Goal: Transaction & Acquisition: Book appointment/travel/reservation

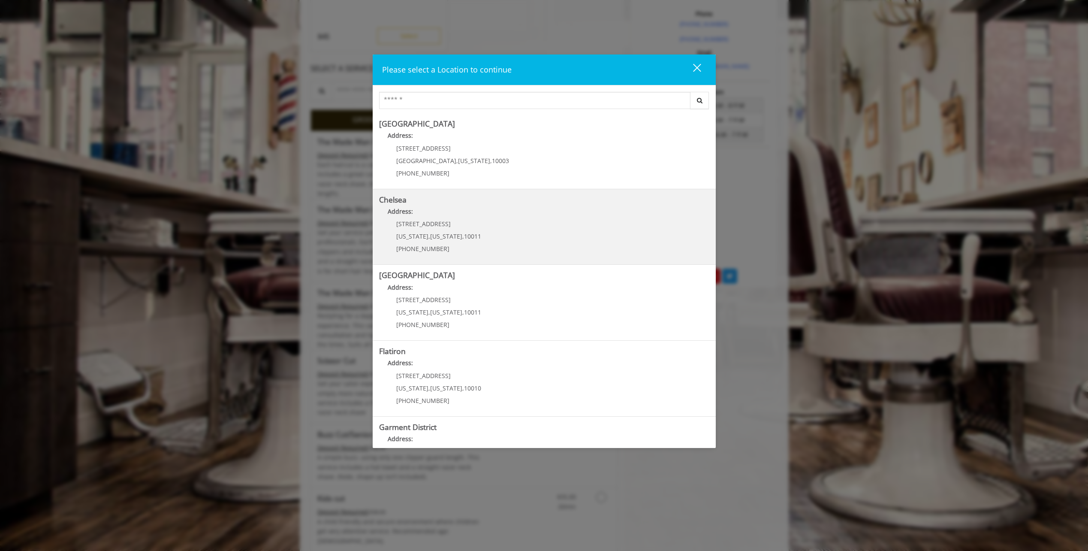
click at [535, 226] on link "Chelsea Address: [STREET_ADDRESS][US_STATE][US_STATE] (917) 639-3902" at bounding box center [544, 227] width 330 height 63
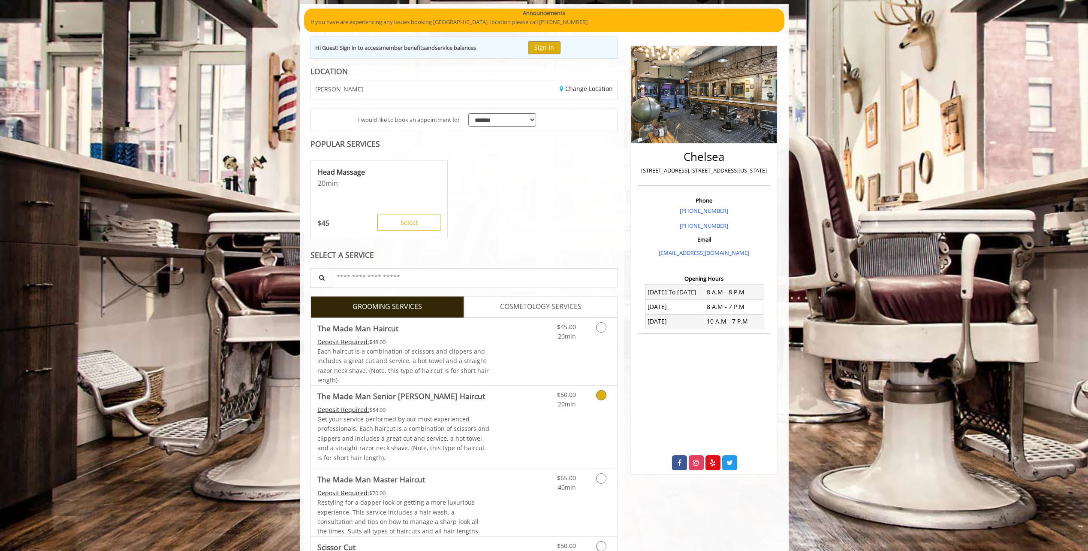
scroll to position [86, 0]
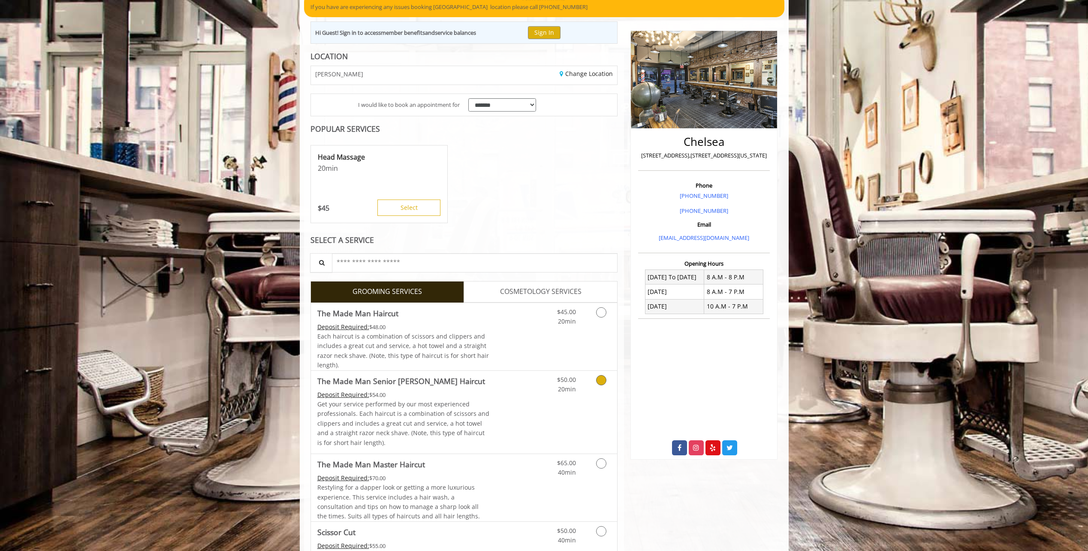
click at [608, 385] on link "Grooming services" at bounding box center [600, 382] width 22 height 24
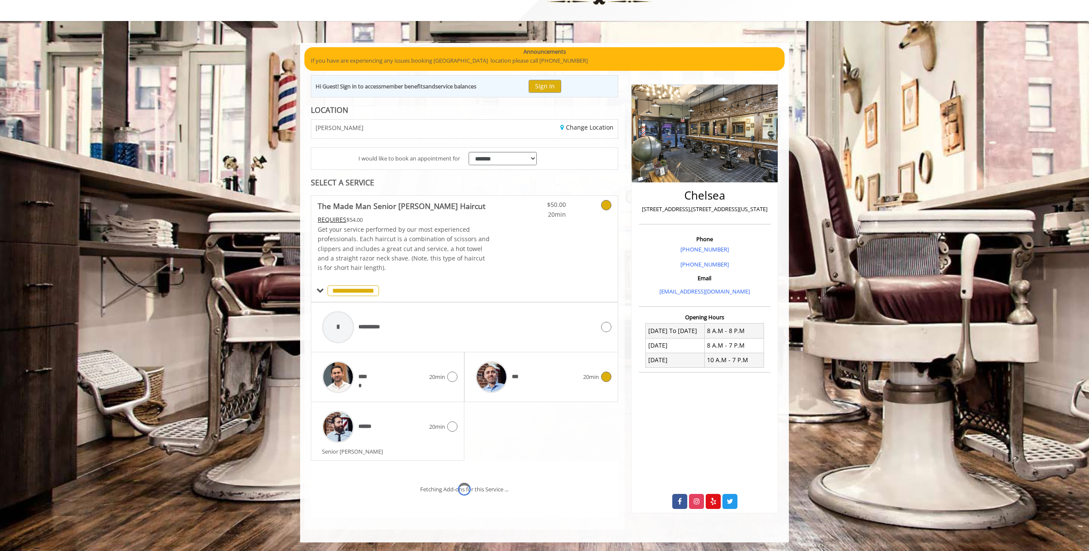
scroll to position [69, 0]
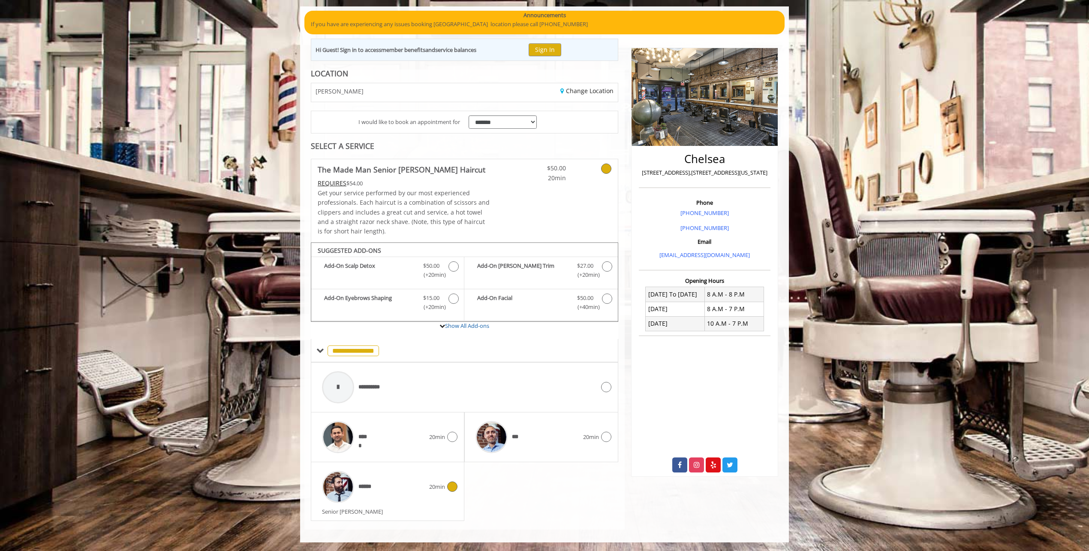
click at [455, 489] on icon at bounding box center [452, 486] width 10 height 10
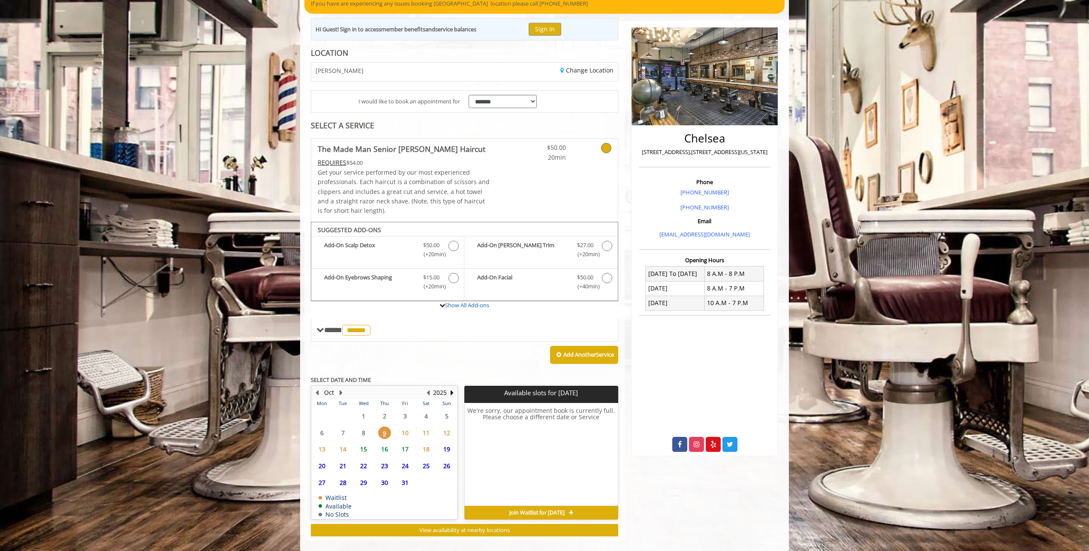
scroll to position [100, 0]
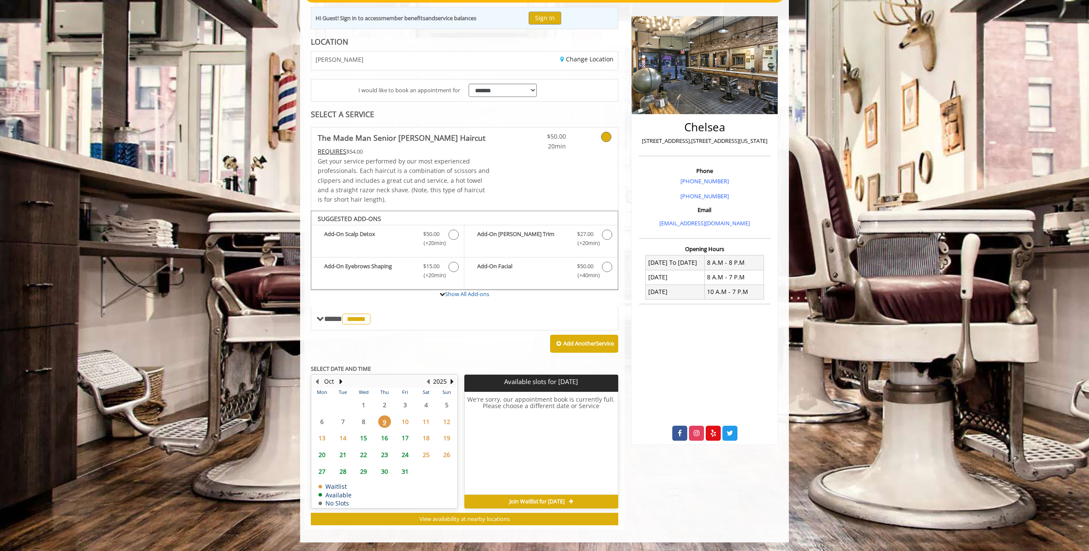
click at [403, 419] on span "10" at bounding box center [405, 421] width 13 height 12
click at [361, 442] on span "15" at bounding box center [363, 437] width 13 height 12
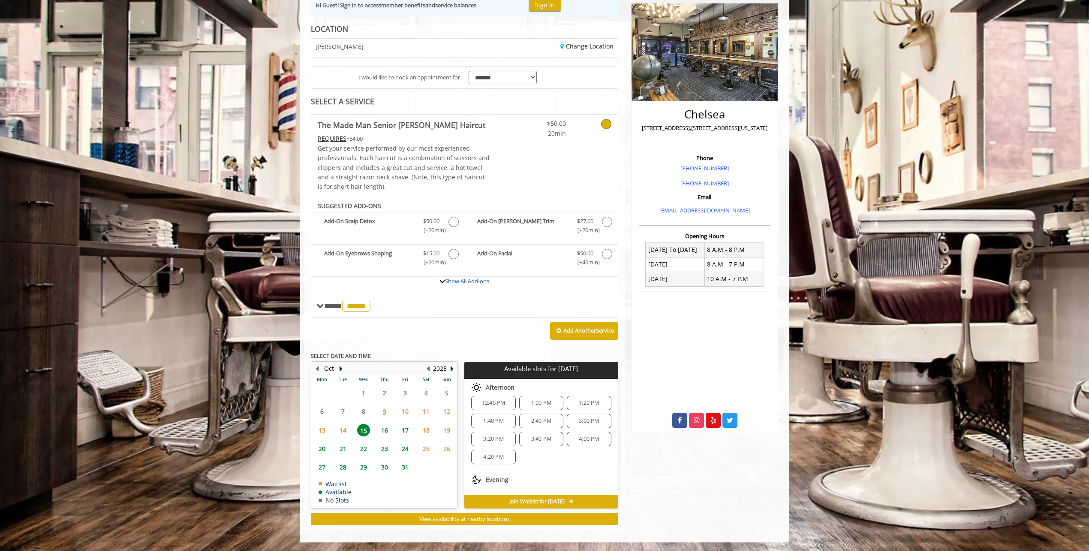
scroll to position [93, 0]
click at [387, 427] on span "16" at bounding box center [384, 430] width 13 height 12
